Goal: Task Accomplishment & Management: Use online tool/utility

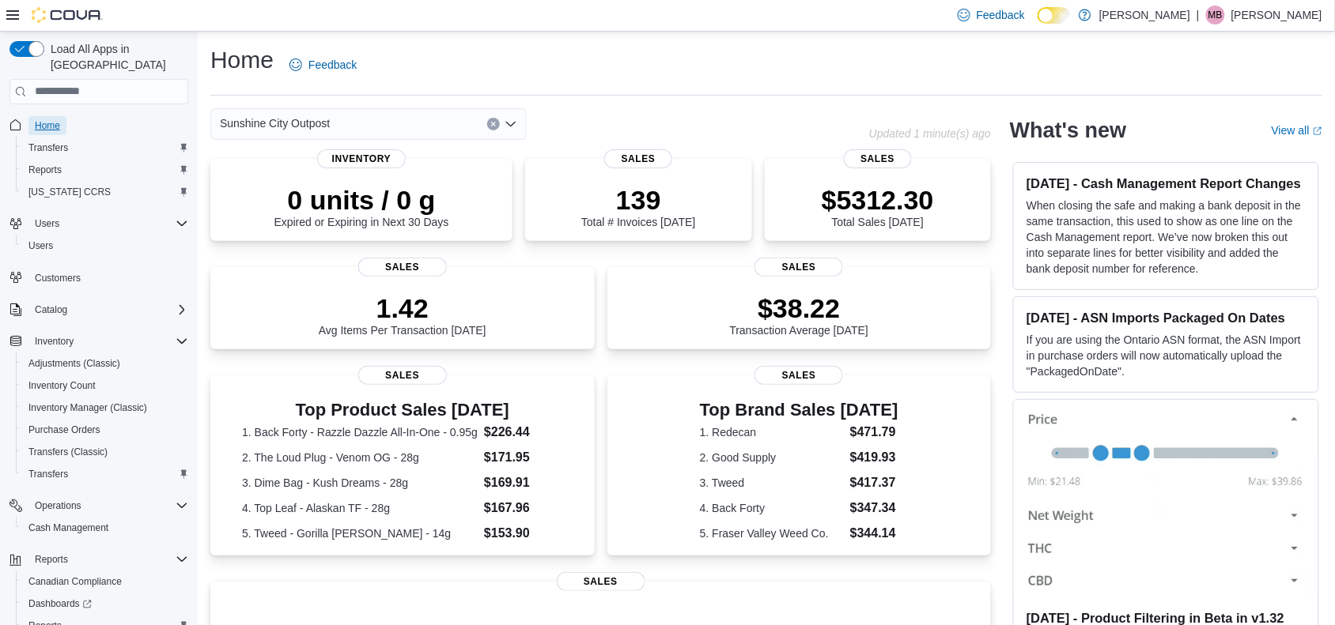
click at [55, 119] on span "Home" at bounding box center [47, 125] width 25 height 13
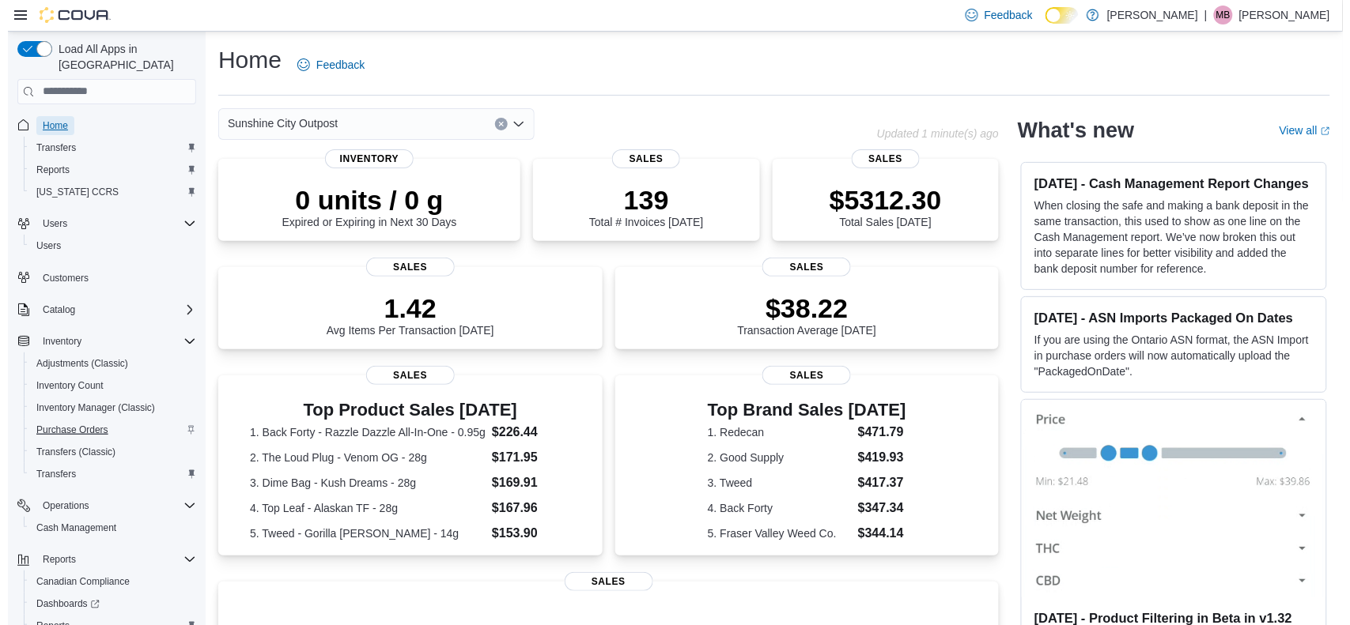
scroll to position [66, 0]
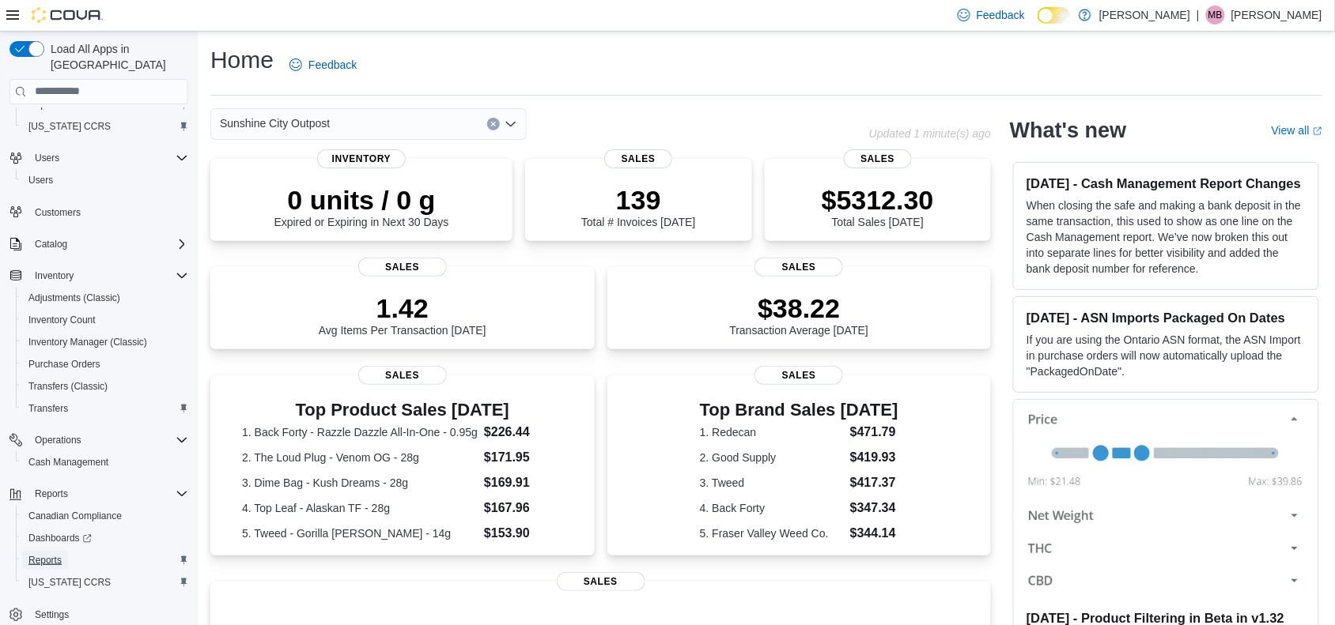
click at [55, 554] on span "Reports" at bounding box center [44, 560] width 33 height 13
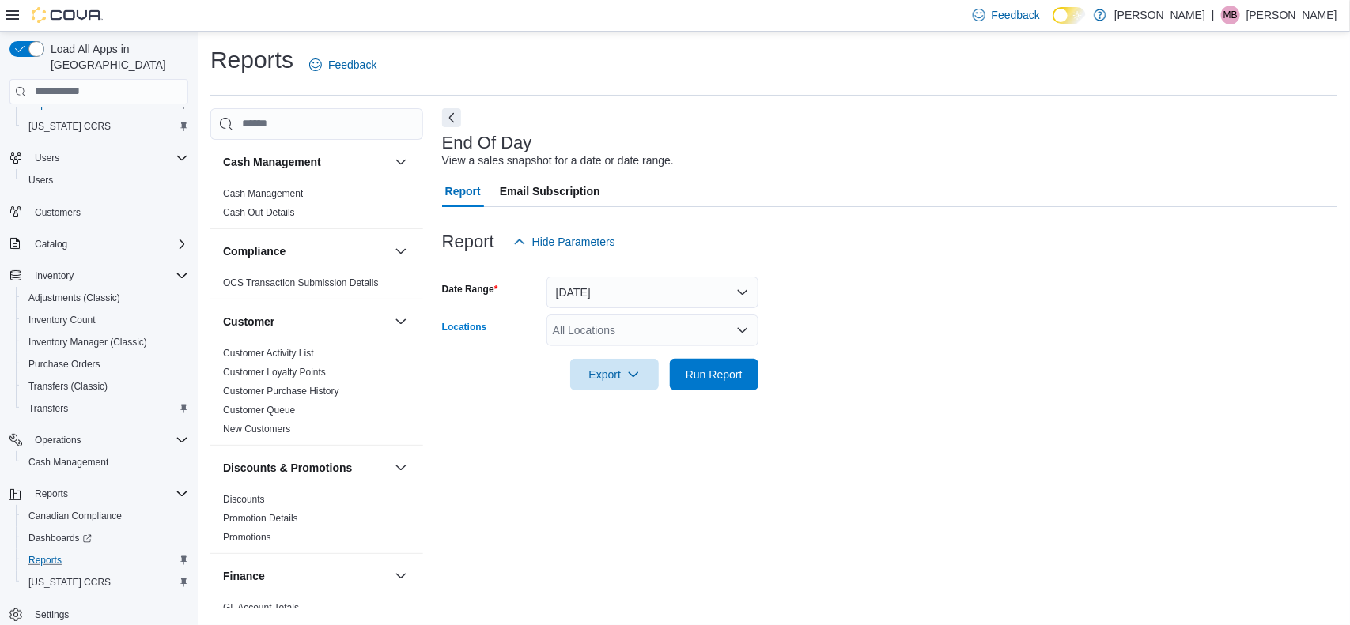
drag, startPoint x: 748, startPoint y: 314, endPoint x: 744, endPoint y: 334, distance: 20.2
click at [748, 317] on div "All Locations" at bounding box center [652, 331] width 212 height 32
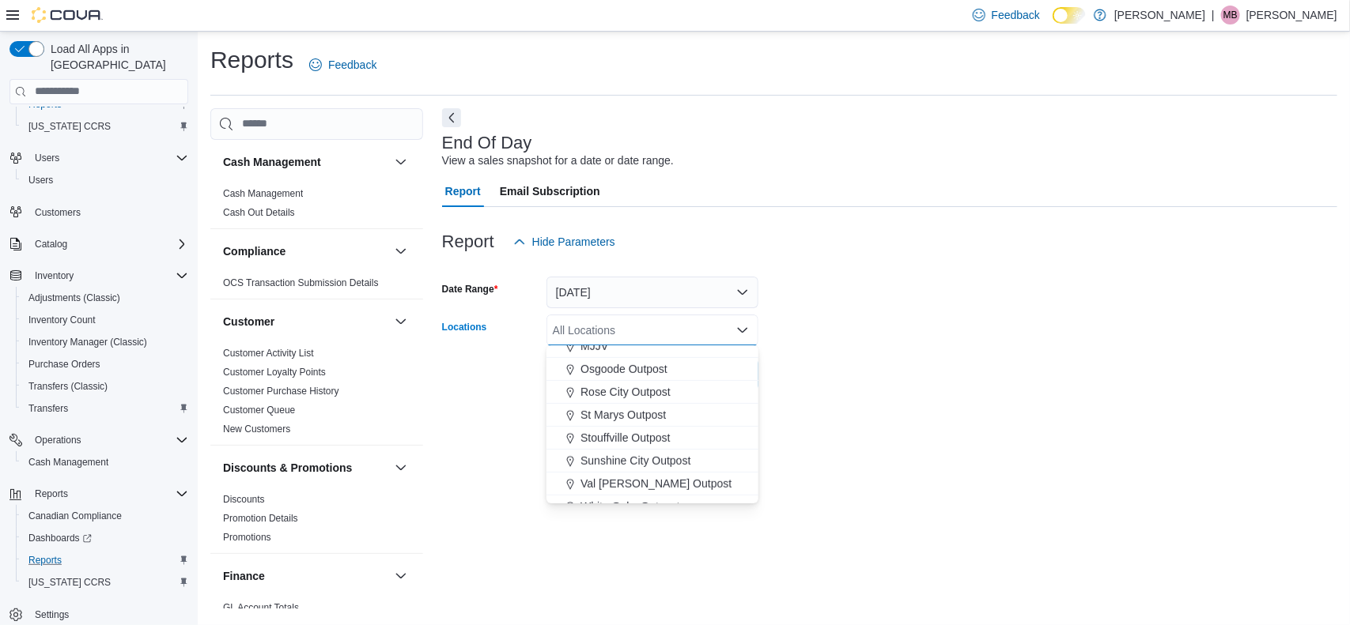
scroll to position [415, 0]
click at [634, 447] on span "Sunshine City Outpost" at bounding box center [635, 446] width 110 height 16
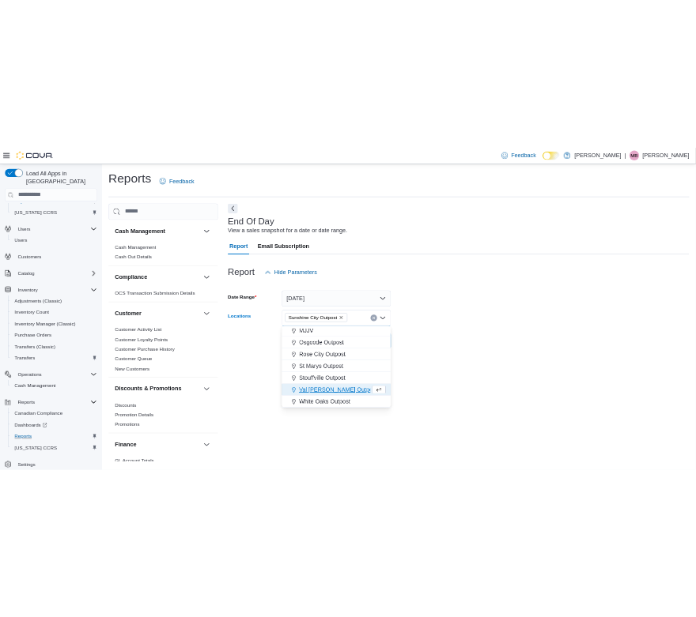
scroll to position [392, 0]
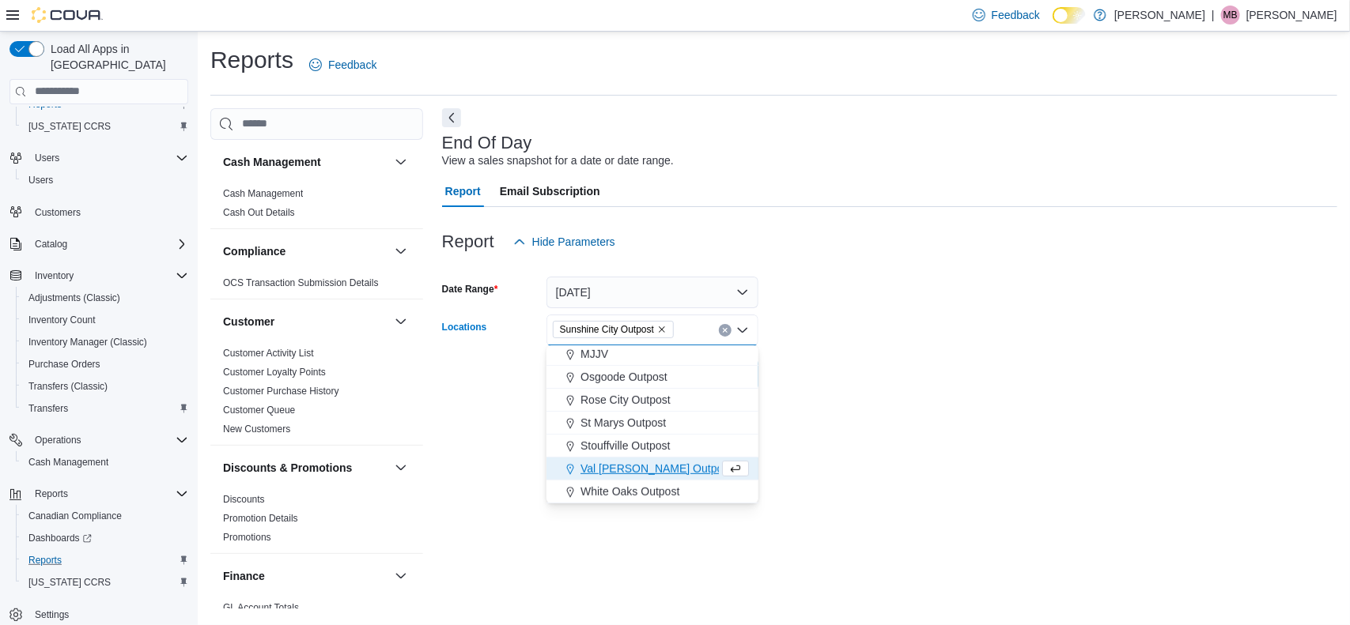
click at [878, 402] on div at bounding box center [889, 400] width 895 height 19
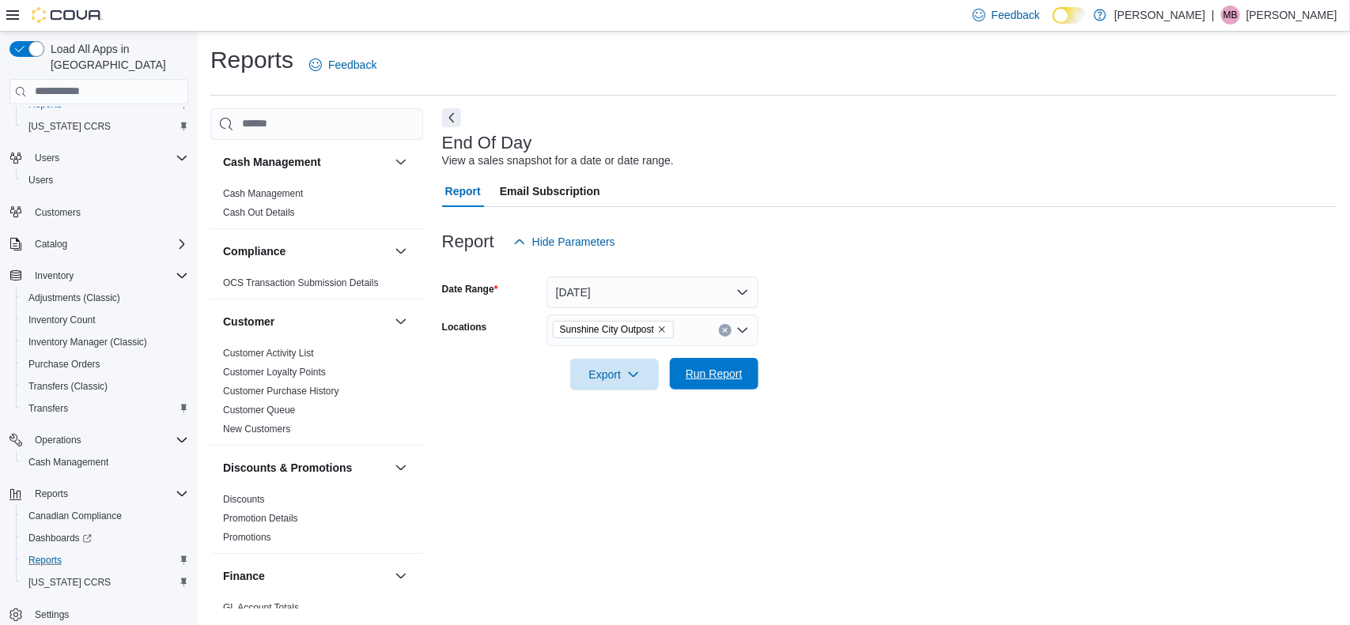
click at [748, 374] on span "Run Report" at bounding box center [714, 374] width 70 height 32
